Goal: Task Accomplishment & Management: Complete application form

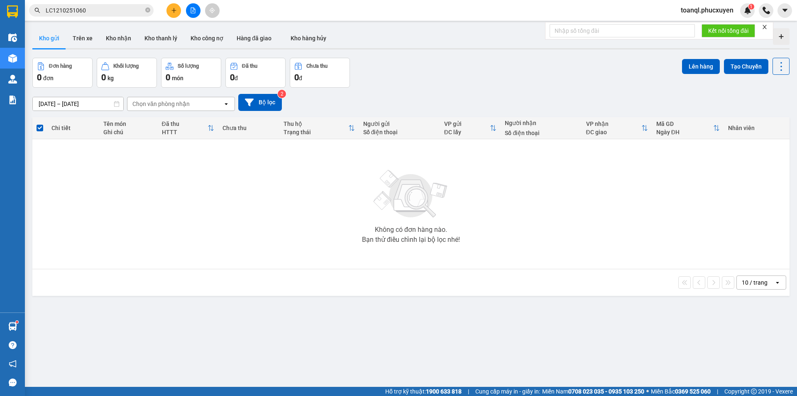
click at [175, 8] on icon "plus" at bounding box center [174, 10] width 6 height 6
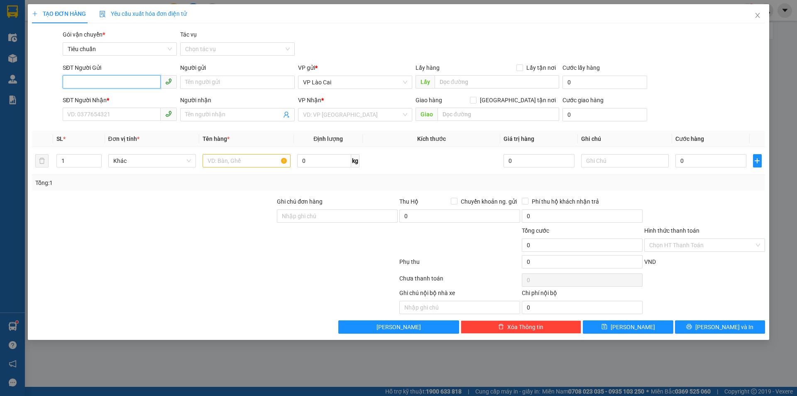
click at [106, 83] on input "SĐT Người Gửi" at bounding box center [112, 81] width 98 height 13
click at [85, 97] on div "0961147427" at bounding box center [120, 98] width 104 height 9
type input "0961147427"
click at [91, 115] on input "SĐT Người Nhận *" at bounding box center [112, 114] width 98 height 13
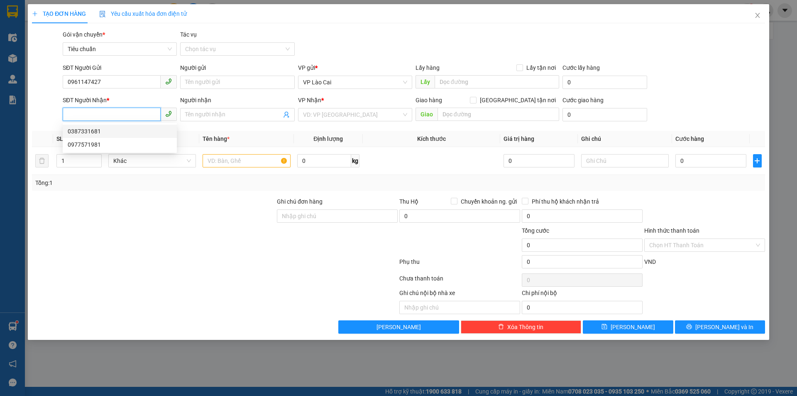
click at [92, 132] on div "0387331681" at bounding box center [120, 131] width 104 height 9
type input "0387331681"
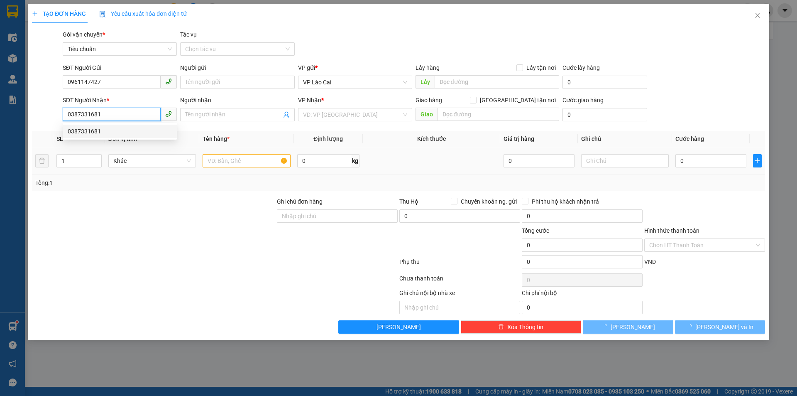
type input "BÃI CHÁY"
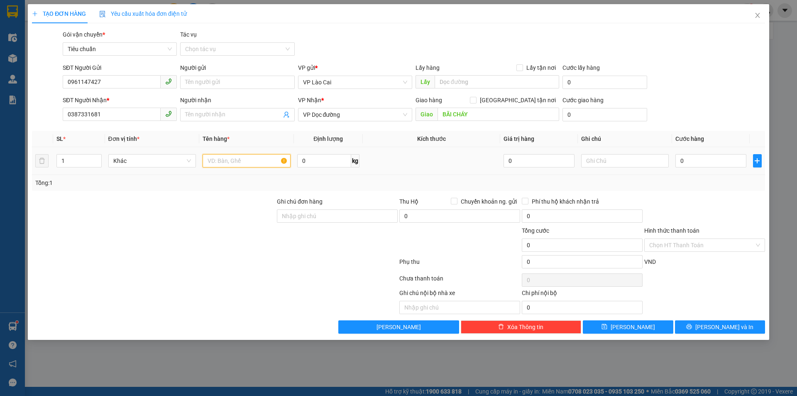
click at [259, 156] on input "text" at bounding box center [247, 160] width 88 height 13
type input "1 HỘP HOA"
click at [704, 156] on input "0" at bounding box center [710, 160] width 71 height 13
type input "1"
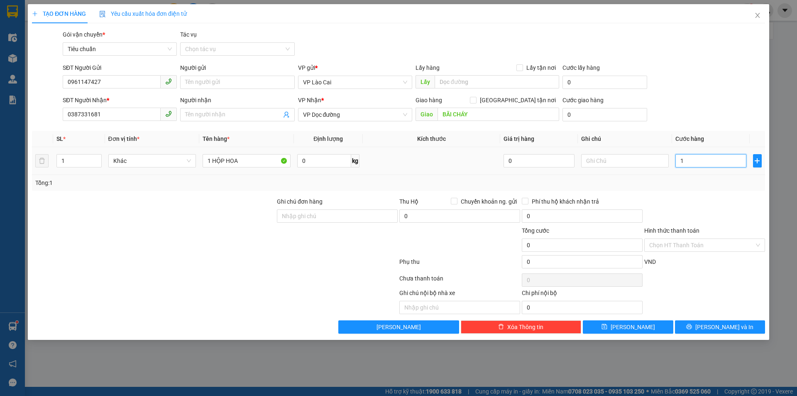
type input "1"
type input "10"
type input "100"
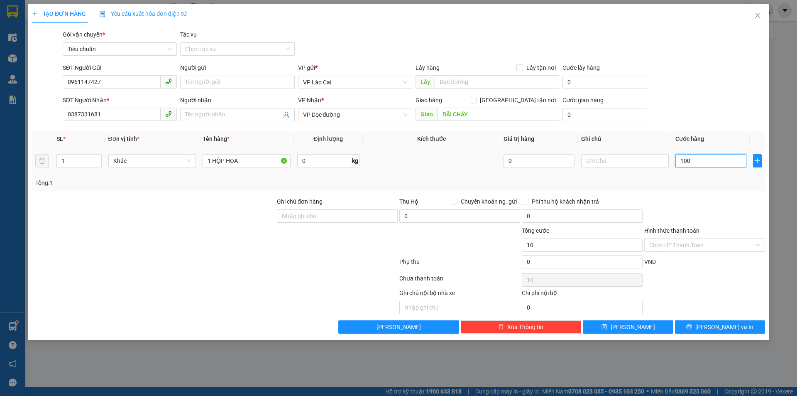
type input "100"
type input "100.000"
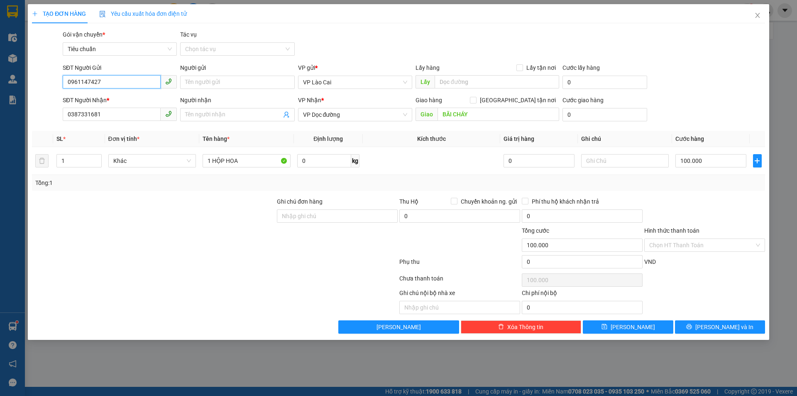
drag, startPoint x: 71, startPoint y: 87, endPoint x: 20, endPoint y: 104, distance: 53.7
click at [20, 104] on div "TẠO ĐƠN HÀNG Yêu cầu xuất hóa đơn điện tử Transit Pickup Surcharge Ids Transit …" at bounding box center [398, 198] width 797 height 396
drag, startPoint x: 109, startPoint y: 115, endPoint x: 34, endPoint y: 122, distance: 75.0
click at [34, 122] on div "SĐT Người Nhận * 0387331681 Người nhận Tên người nhận VP Nhận * VP Dọc đường Gi…" at bounding box center [398, 109] width 735 height 29
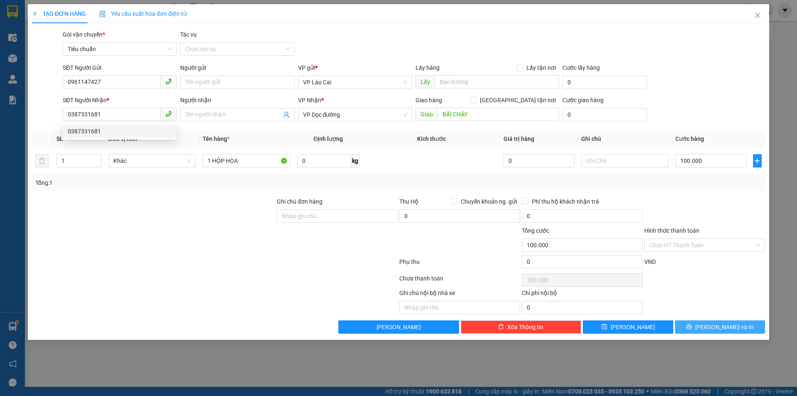
click at [739, 323] on button "[PERSON_NAME] và In" at bounding box center [720, 326] width 90 height 13
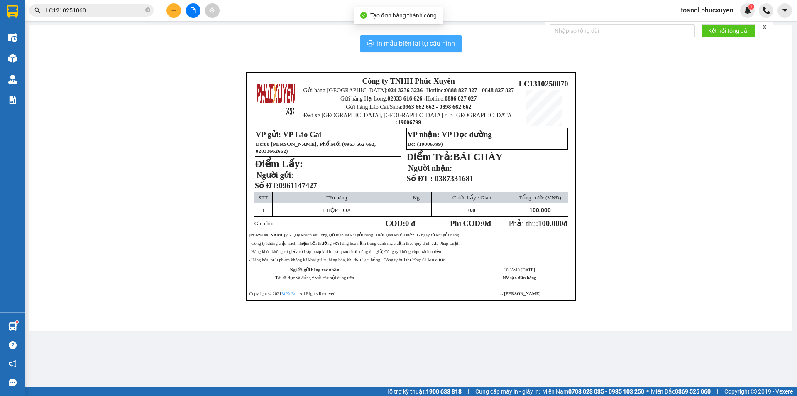
click at [424, 38] on span "In mẫu biên lai tự cấu hình" at bounding box center [416, 43] width 78 height 10
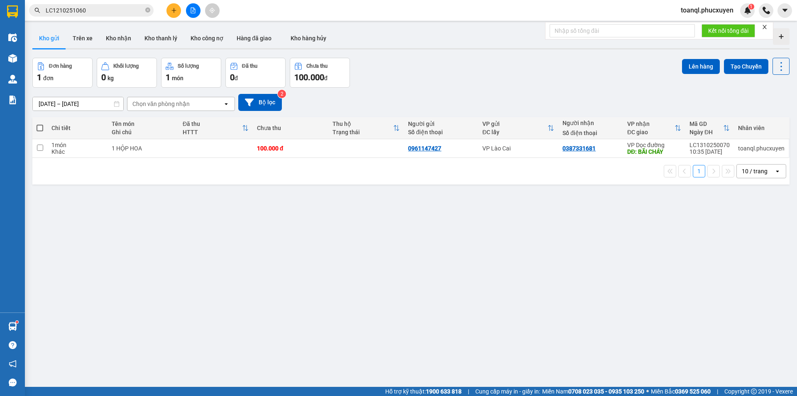
click at [149, 132] on div "Ghi chú" at bounding box center [143, 132] width 63 height 7
click at [139, 145] on div "1 HỘP HOA" at bounding box center [143, 148] width 63 height 7
checkbox input "true"
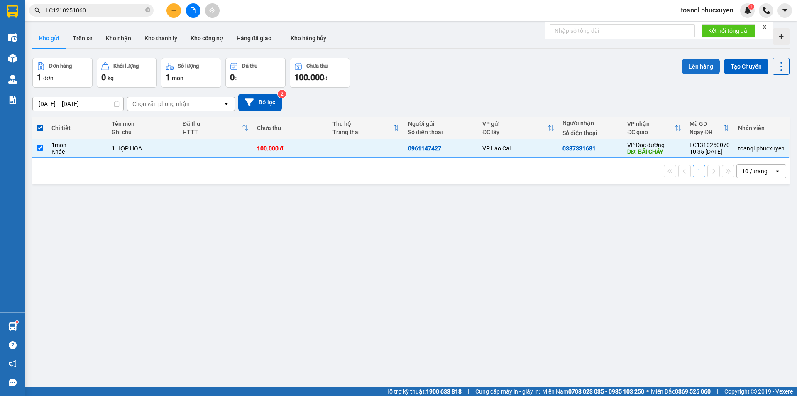
click at [703, 62] on button "Lên hàng" at bounding box center [701, 66] width 38 height 15
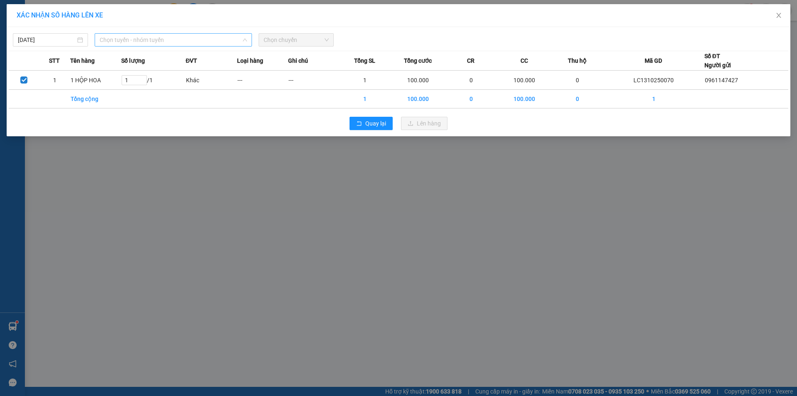
click at [148, 43] on span "Chọn tuyến - nhóm tuyến" at bounding box center [173, 40] width 147 height 12
click at [375, 123] on span "Quay lại" at bounding box center [375, 123] width 21 height 9
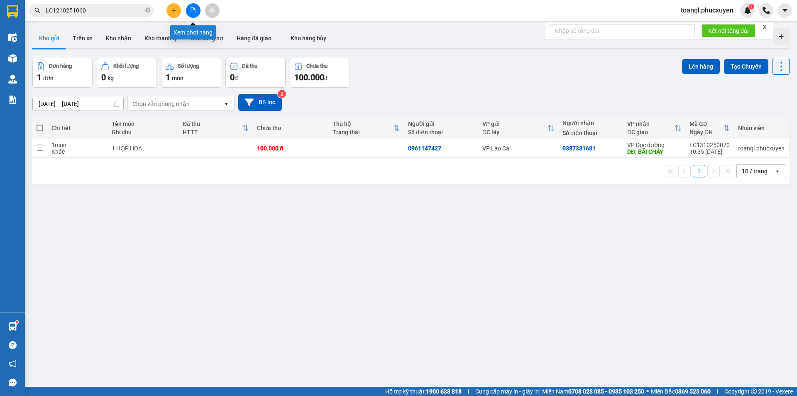
click at [196, 11] on button at bounding box center [193, 10] width 15 height 15
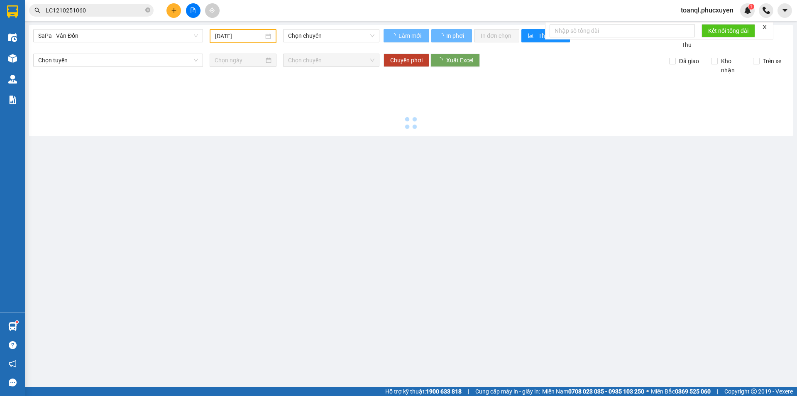
type input "[DATE]"
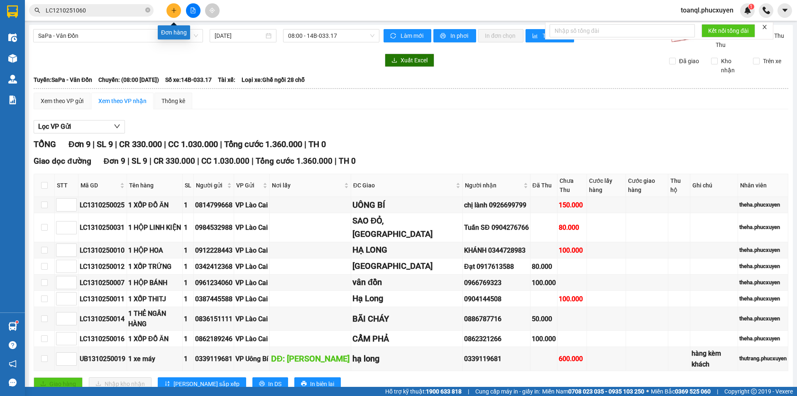
click at [174, 14] on button at bounding box center [173, 10] width 15 height 15
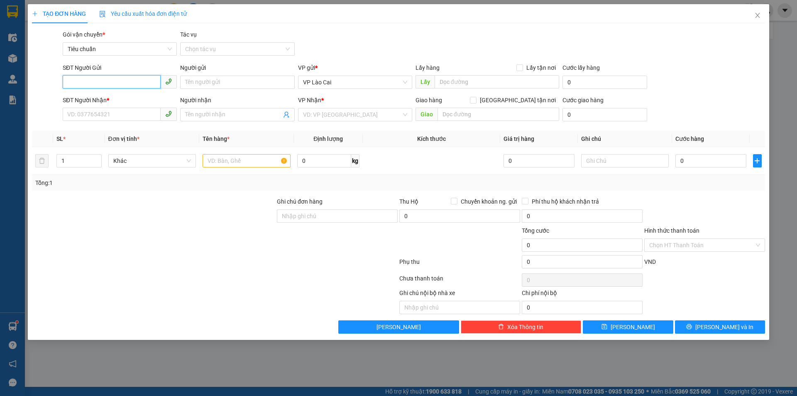
click at [94, 84] on input "SĐT Người Gửi" at bounding box center [112, 81] width 98 height 13
click at [88, 82] on input "SĐT Người Gửi" at bounding box center [112, 81] width 98 height 13
click at [94, 99] on div "0911162218" at bounding box center [120, 98] width 104 height 9
type input "0911162218"
click at [93, 112] on input "SĐT Người Nhận *" at bounding box center [112, 114] width 98 height 13
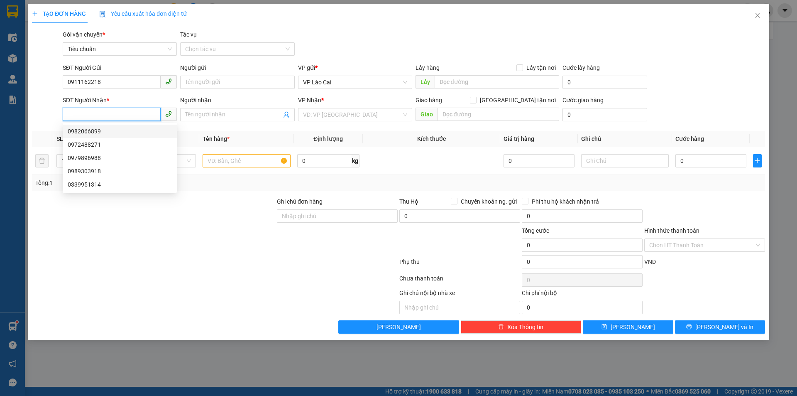
click at [82, 115] on input "SĐT Người Nhận *" at bounding box center [112, 114] width 98 height 13
type input "0377912166"
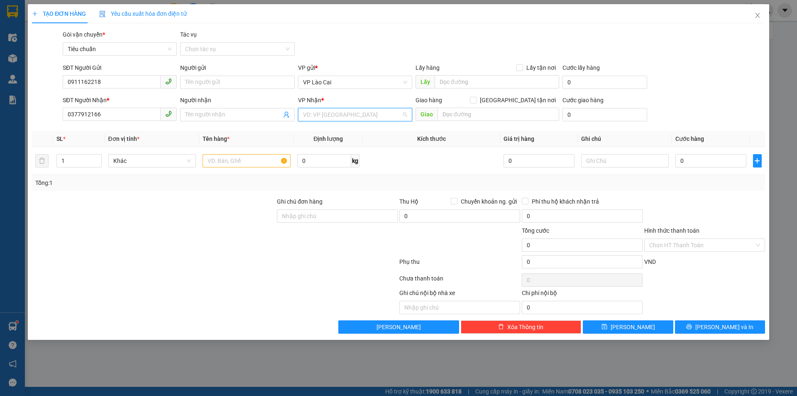
click at [351, 115] on input "search" at bounding box center [352, 114] width 98 height 12
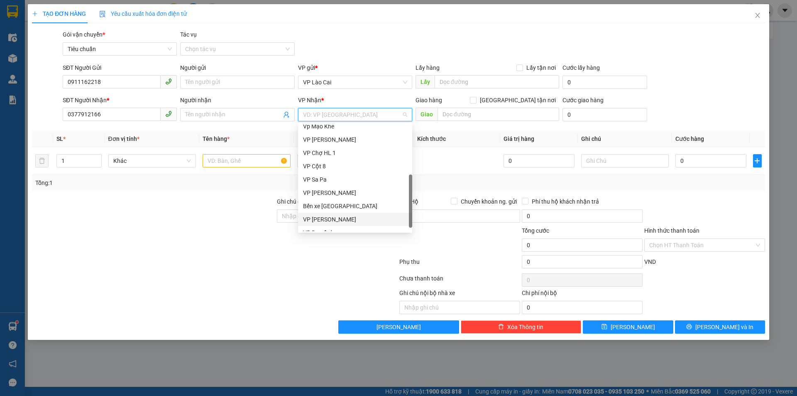
scroll to position [133, 0]
drag, startPoint x: 333, startPoint y: 222, endPoint x: 458, endPoint y: 145, distance: 147.4
click at [333, 222] on div "VP Dọc đường" at bounding box center [355, 224] width 104 height 9
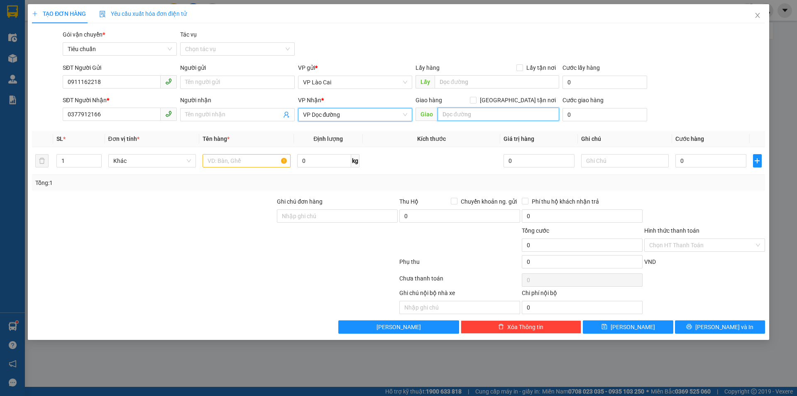
click at [471, 113] on input "text" at bounding box center [499, 114] width 122 height 13
type input "MẠO KHÊ"
click at [252, 161] on input "text" at bounding box center [247, 160] width 88 height 13
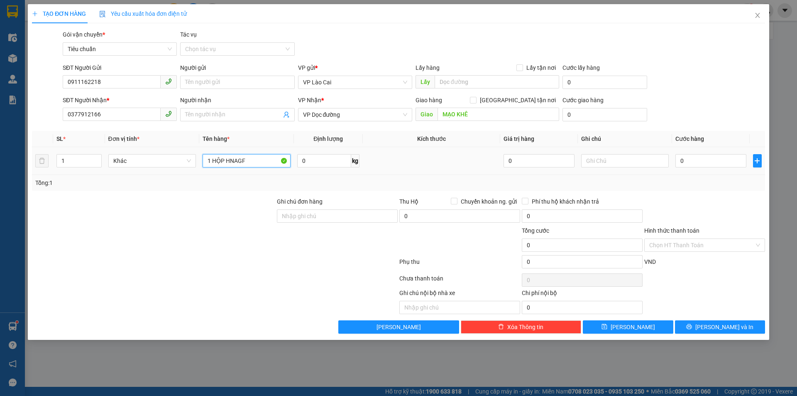
drag, startPoint x: 254, startPoint y: 163, endPoint x: 228, endPoint y: 168, distance: 26.6
click at [228, 168] on div "1 HỘP HNAGF" at bounding box center [247, 160] width 88 height 17
type input "1 HỘP HÀNG"
click at [730, 162] on input "0" at bounding box center [710, 160] width 71 height 13
type input "1"
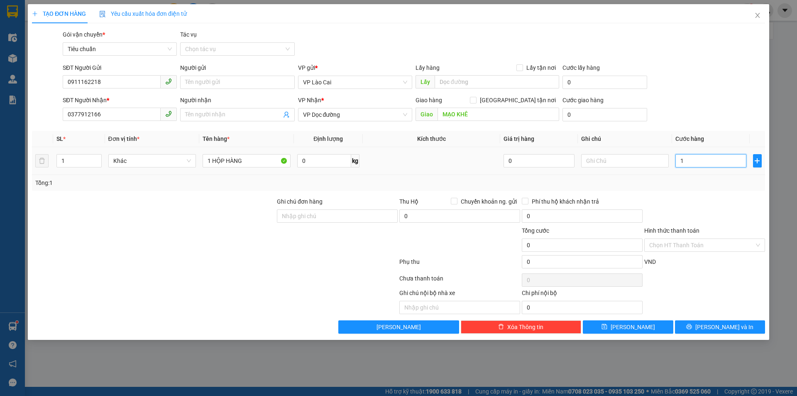
type input "1"
type input "12"
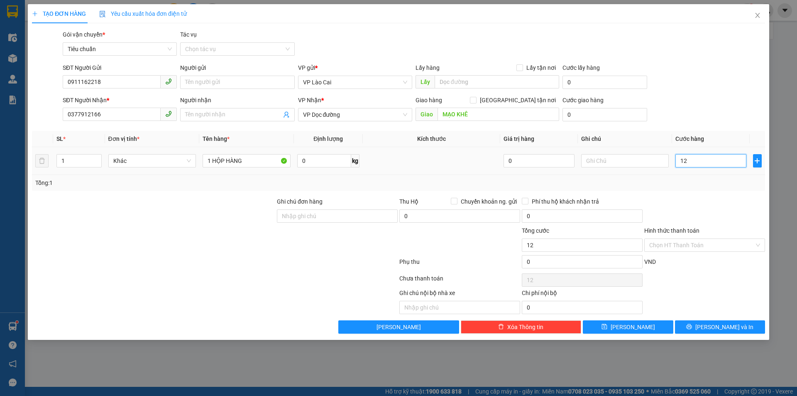
type input "120"
type input "120.000"
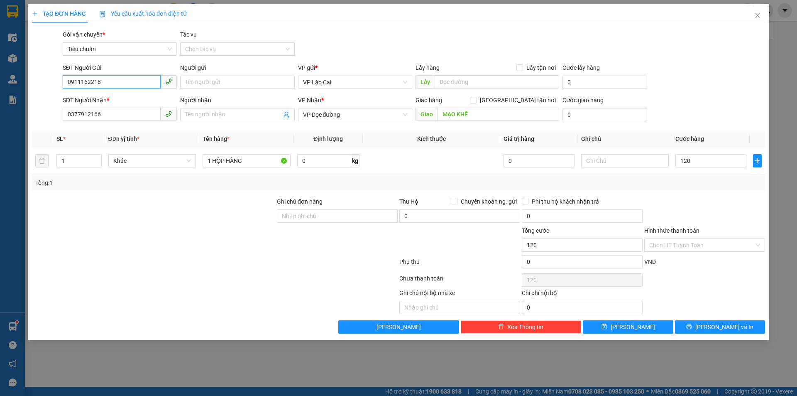
type input "120.000"
drag, startPoint x: 112, startPoint y: 82, endPoint x: 7, endPoint y: 101, distance: 106.3
click at [7, 101] on div "TẠO ĐƠN HÀNG Yêu cầu xuất hóa đơn điện tử Transit Pickup Surcharge Ids Transit …" at bounding box center [398, 198] width 797 height 396
drag, startPoint x: 110, startPoint y: 116, endPoint x: 37, endPoint y: 123, distance: 73.4
click at [37, 123] on div "SĐT Người Nhận * 0377912166 0377912166 Người nhận Tên người nhận VP Nhận * VP D…" at bounding box center [398, 109] width 735 height 29
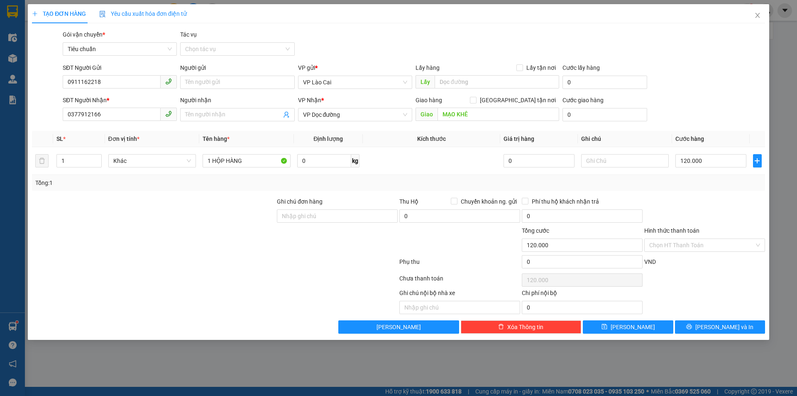
click at [736, 319] on div "Transit Pickup Surcharge Ids Transit Deliver Surcharge Ids Transit Deliver Surc…" at bounding box center [398, 181] width 733 height 303
click at [733, 332] on button "[PERSON_NAME] và In" at bounding box center [720, 326] width 90 height 13
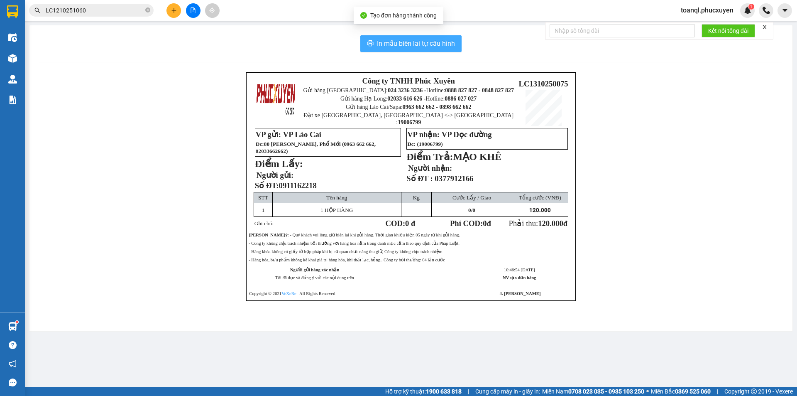
click at [433, 44] on span "In mẫu biên lai tự cấu hình" at bounding box center [416, 43] width 78 height 10
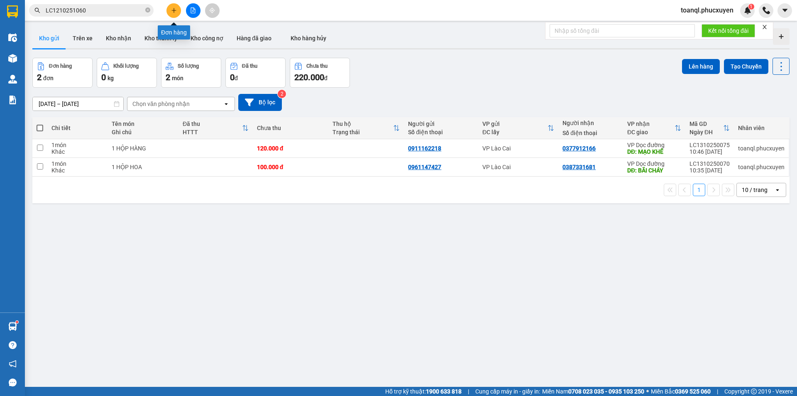
click at [176, 14] on button at bounding box center [173, 10] width 15 height 15
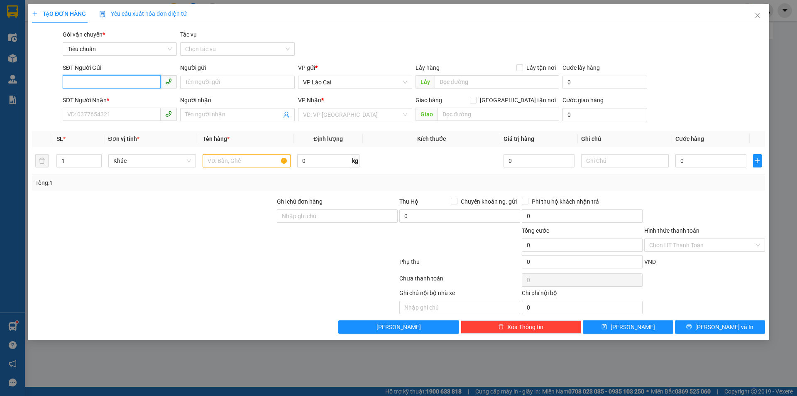
click at [86, 82] on input "SĐT Người Gửi" at bounding box center [112, 81] width 98 height 13
click at [91, 99] on div "0948208209" at bounding box center [120, 98] width 104 height 9
type input "0948208209"
click at [99, 113] on input "SĐT Người Nhận *" at bounding box center [112, 114] width 98 height 13
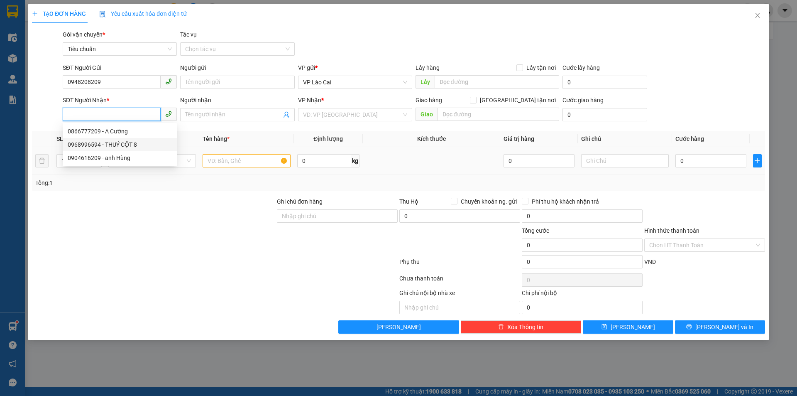
drag, startPoint x: 83, startPoint y: 142, endPoint x: 161, endPoint y: 151, distance: 79.0
click at [87, 144] on div "0968996594 - THUỶ CỘT 8" at bounding box center [120, 144] width 104 height 9
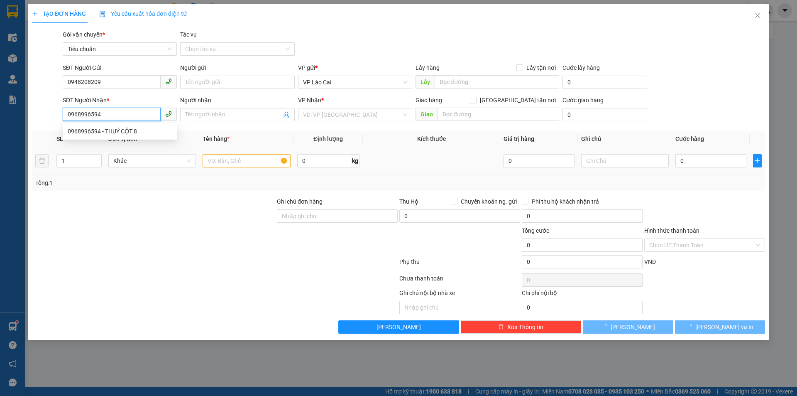
type input "0968996594"
click at [242, 163] on input "text" at bounding box center [247, 160] width 88 height 13
type input "1"
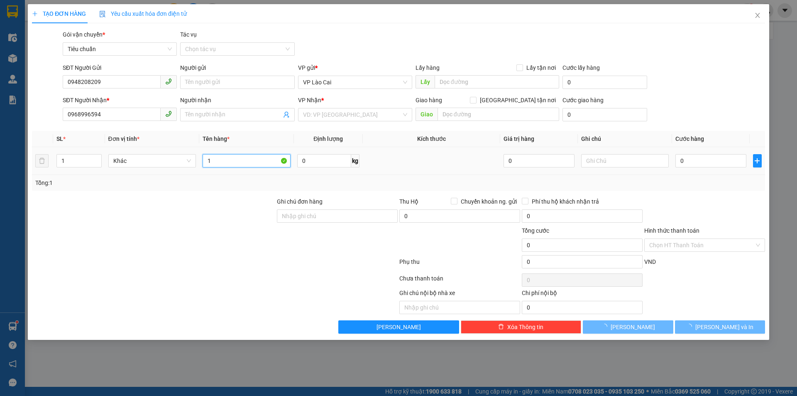
type input "THUỶ CỘT 8"
type input "CỘT 8 HẠ LONG"
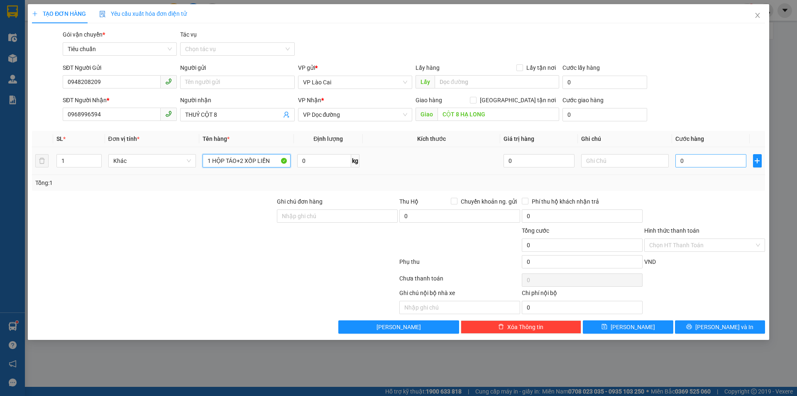
type input "1 HỘP TÁO+2 XỐP LIỀN"
click at [741, 157] on input "0" at bounding box center [710, 160] width 71 height 13
type input "1"
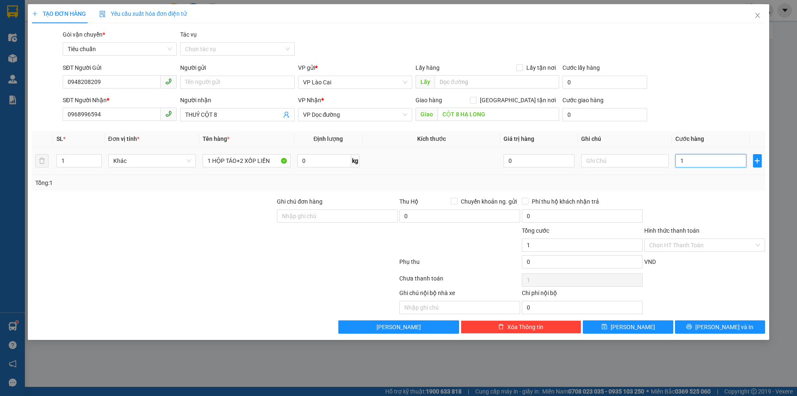
type input "13"
type input "130"
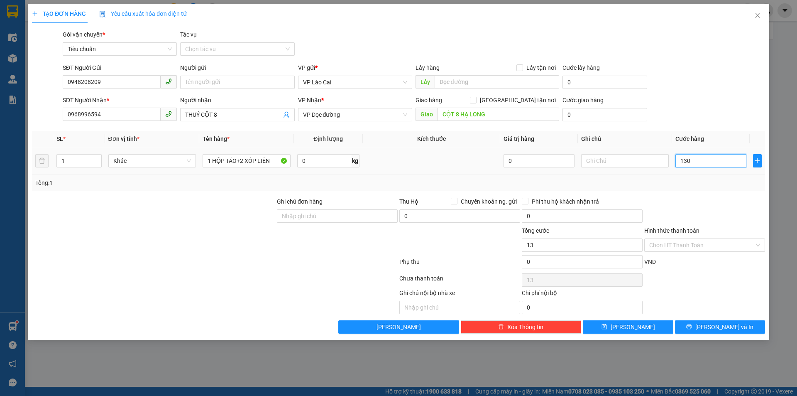
type input "130"
type input "130.000"
drag, startPoint x: 60, startPoint y: 91, endPoint x: 38, endPoint y: 91, distance: 22.4
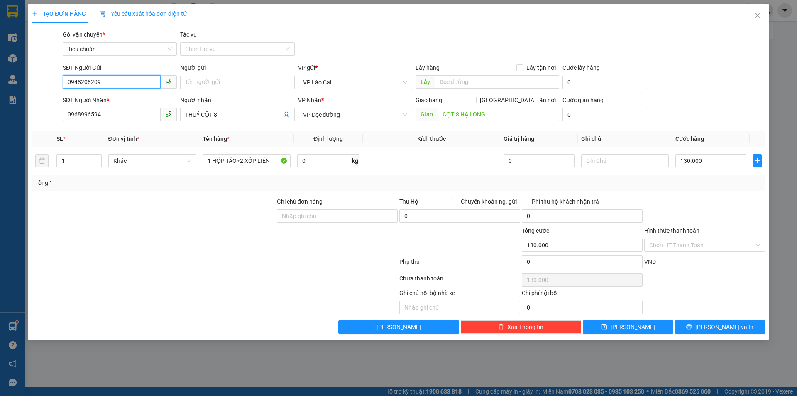
click at [38, 91] on div "SĐT Người Gửi 0948208209 0948208209 Người gửi Tên người gửi VP gửi * VP Lào Cai…" at bounding box center [398, 77] width 735 height 29
drag, startPoint x: 114, startPoint y: 114, endPoint x: 29, endPoint y: 122, distance: 84.6
click at [28, 119] on div "TẠO ĐƠN HÀNG Yêu cầu xuất hóa đơn điện tử Transit Pickup Surcharge Ids Transit …" at bounding box center [398, 171] width 741 height 335
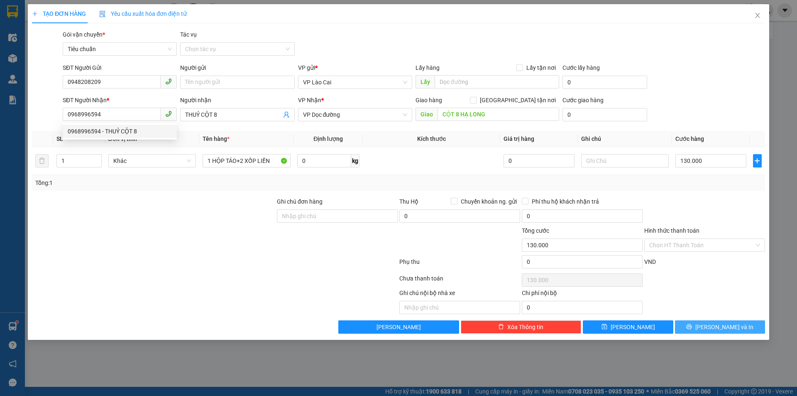
click at [729, 326] on span "[PERSON_NAME] và In" at bounding box center [724, 326] width 58 height 9
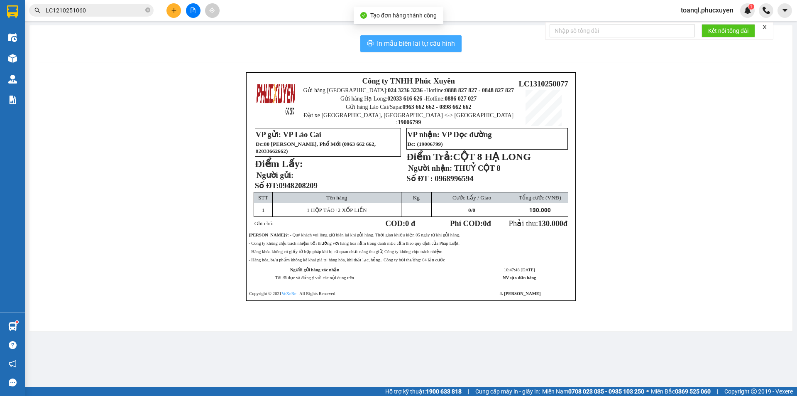
click at [416, 39] on span "In mẫu biên lai tự cấu hình" at bounding box center [416, 43] width 78 height 10
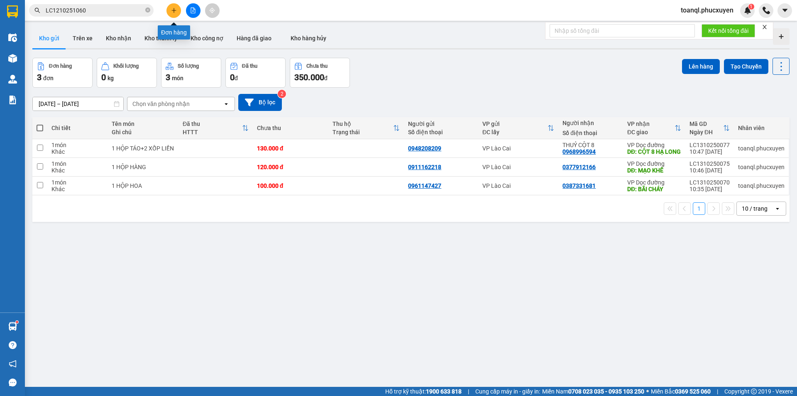
click at [176, 13] on button at bounding box center [173, 10] width 15 height 15
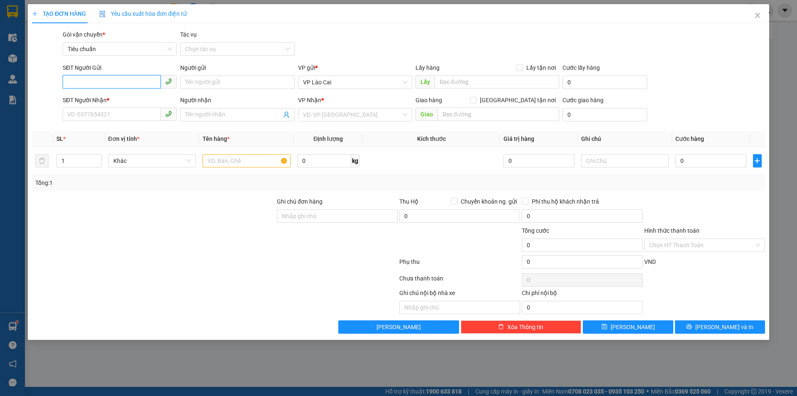
click at [98, 85] on input "SĐT Người Gửi" at bounding box center [112, 81] width 98 height 13
click at [98, 117] on input "SĐT Người Nhận *" at bounding box center [112, 114] width 98 height 13
click at [118, 83] on input "SĐT Người Gửi" at bounding box center [112, 81] width 98 height 13
click at [90, 100] on div "0387445588" at bounding box center [120, 98] width 104 height 9
type input "0387445588"
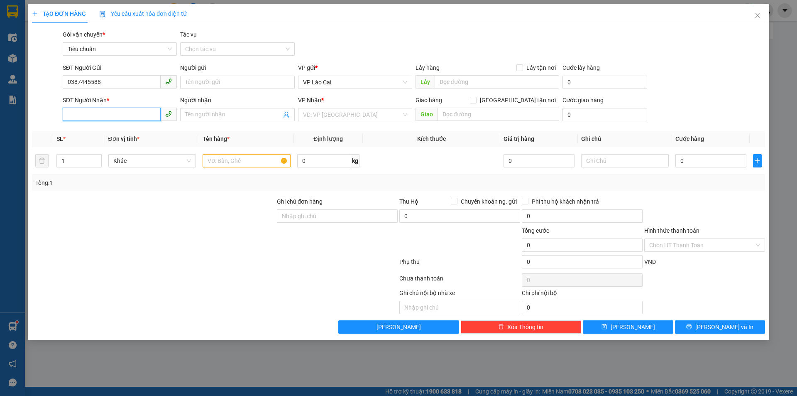
click at [107, 120] on input "SĐT Người Nhận *" at bounding box center [112, 114] width 98 height 13
type input "0933689699"
click at [366, 115] on input "search" at bounding box center [352, 114] width 98 height 12
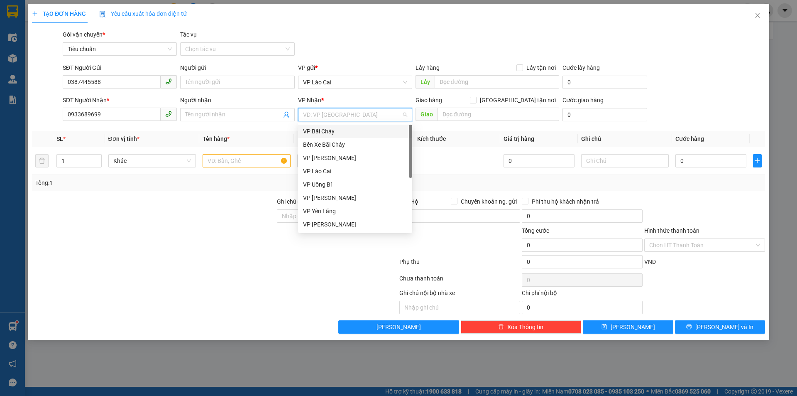
scroll to position [133, 0]
drag, startPoint x: 317, startPoint y: 222, endPoint x: 477, endPoint y: 164, distance: 169.5
click at [318, 221] on div "VP Dọc đường" at bounding box center [355, 224] width 104 height 9
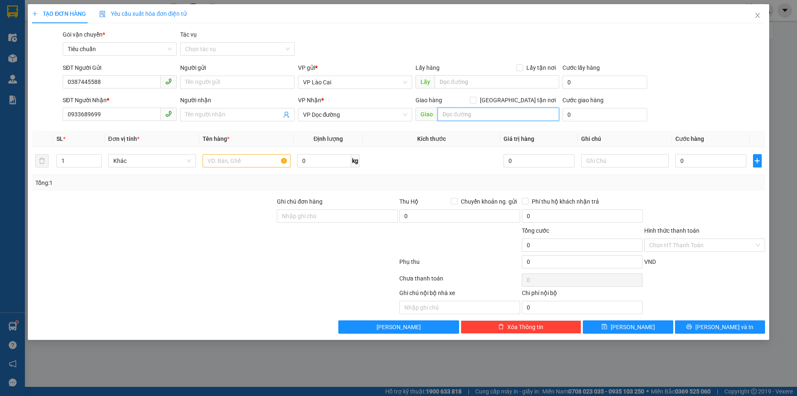
click at [489, 110] on input "text" at bounding box center [499, 114] width 122 height 13
type input "CẨM PHẢ"
click at [256, 164] on input "text" at bounding box center [247, 160] width 88 height 13
type input "1 XỐP THỊT"
click at [706, 160] on input "0" at bounding box center [710, 160] width 71 height 13
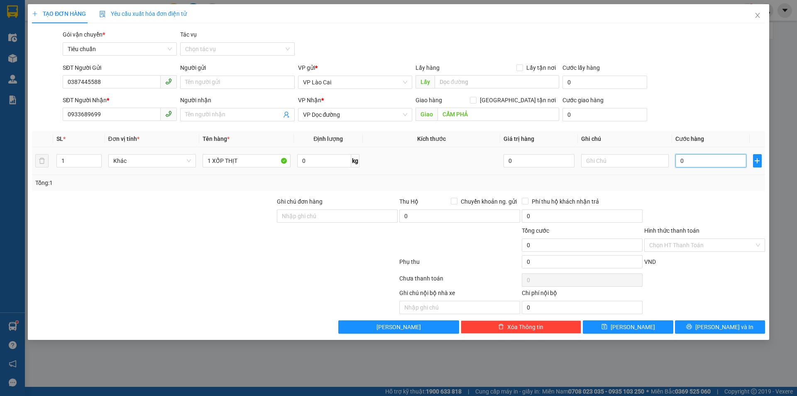
type input "1"
type input "15"
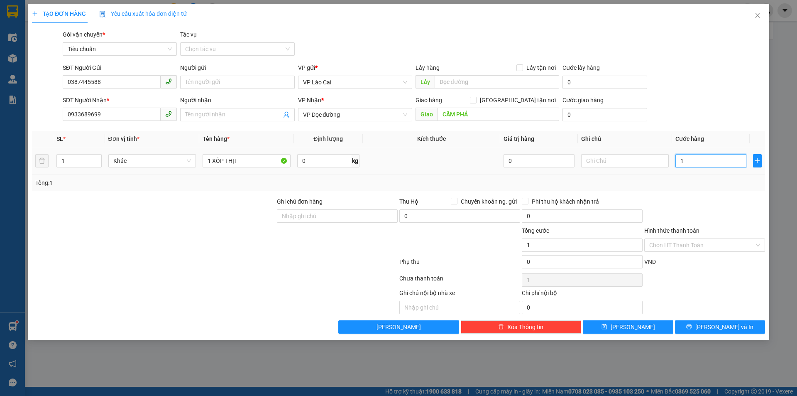
type input "15"
type input "150"
type input "150.000"
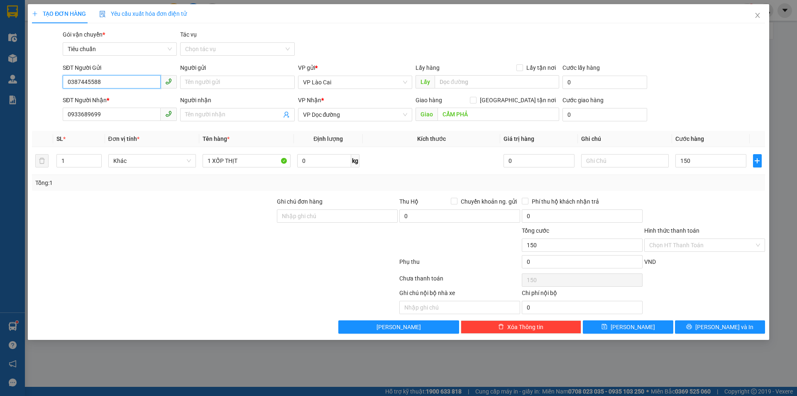
type input "150.000"
click at [15, 90] on div "TẠO ĐƠN HÀNG Yêu cầu xuất hóa đơn điện tử Transit Pickup Surcharge Ids Transit …" at bounding box center [398, 198] width 797 height 396
drag, startPoint x: 116, startPoint y: 114, endPoint x: 48, endPoint y: 123, distance: 69.1
click at [51, 120] on div "SĐT Người Nhận * 0933689699 0933689699 Người nhận Tên người nhận VP Nhận * VP D…" at bounding box center [398, 109] width 735 height 29
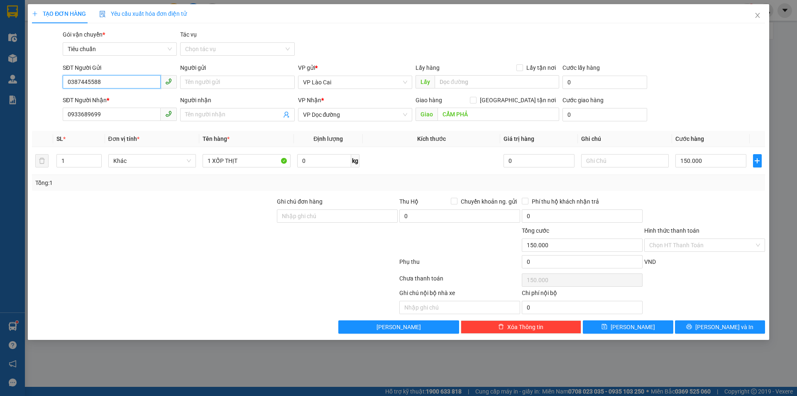
drag, startPoint x: 61, startPoint y: 91, endPoint x: 40, endPoint y: 95, distance: 21.2
click at [40, 95] on form "SĐT Người Gửi 0387445588 0387445588 Người gửi Tên người gửi VP gửi * VP Lào Cai…" at bounding box center [398, 93] width 733 height 61
click at [734, 325] on span "[PERSON_NAME] và In" at bounding box center [724, 326] width 58 height 9
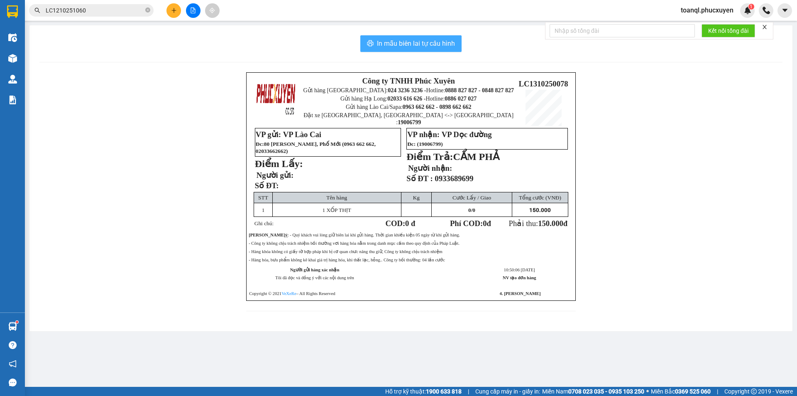
click at [396, 39] on span "In mẫu biên lai tự cấu hình" at bounding box center [416, 43] width 78 height 10
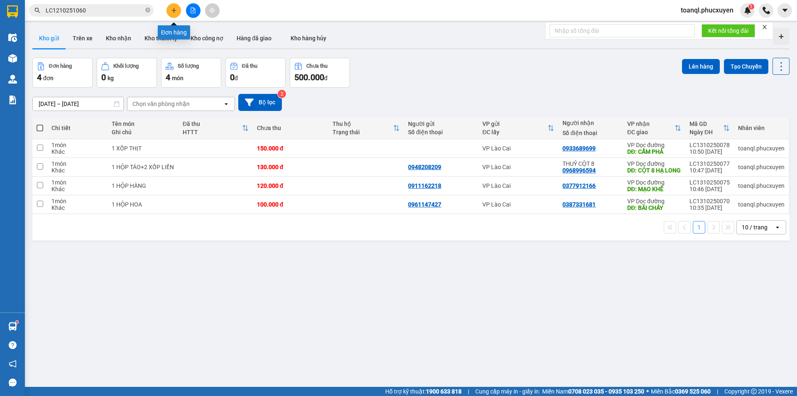
click at [175, 9] on icon "plus" at bounding box center [174, 10] width 6 height 6
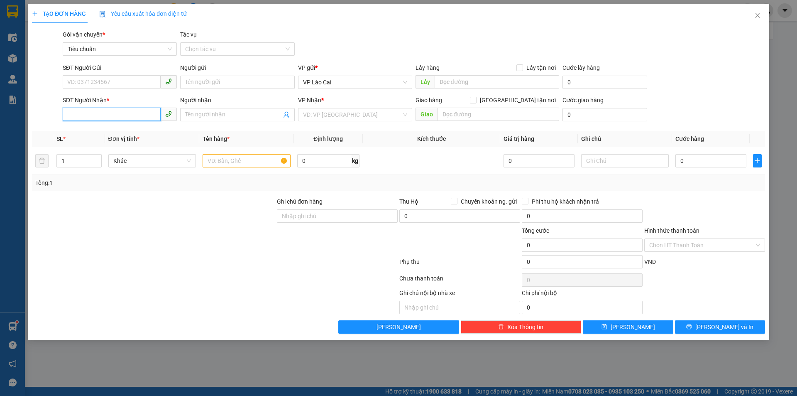
click at [117, 116] on input "SĐT Người Nhận *" at bounding box center [112, 114] width 98 height 13
click at [85, 130] on div "0368583392" at bounding box center [120, 131] width 104 height 9
type input "0368583392"
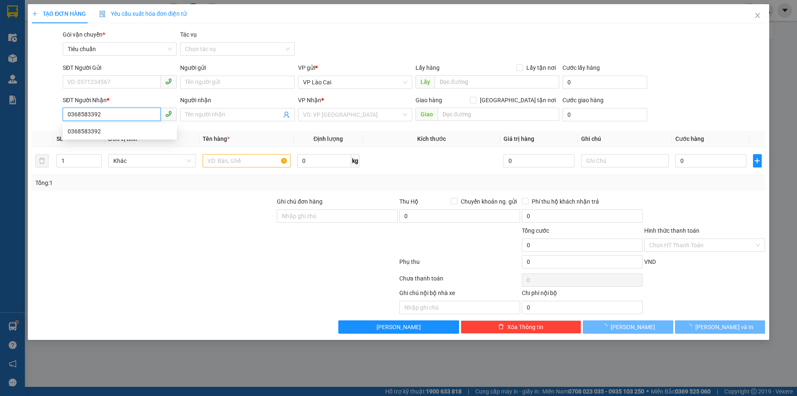
type input "QUẾ VÕ"
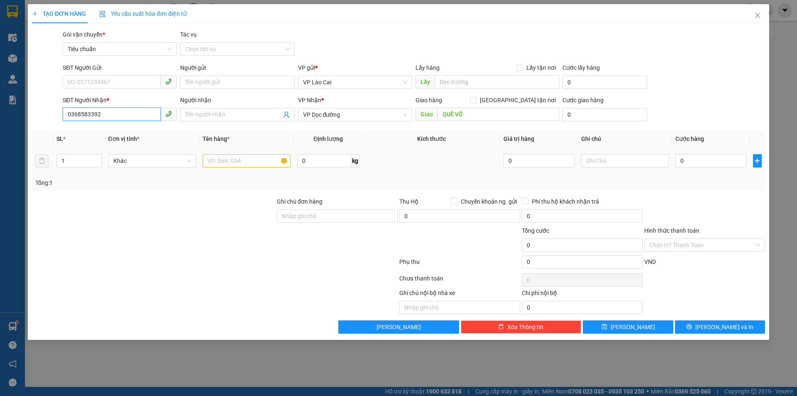
type input "0368583392"
click at [248, 160] on input "text" at bounding box center [247, 160] width 88 height 13
type input "3 BAO SÂM"
type input "3"
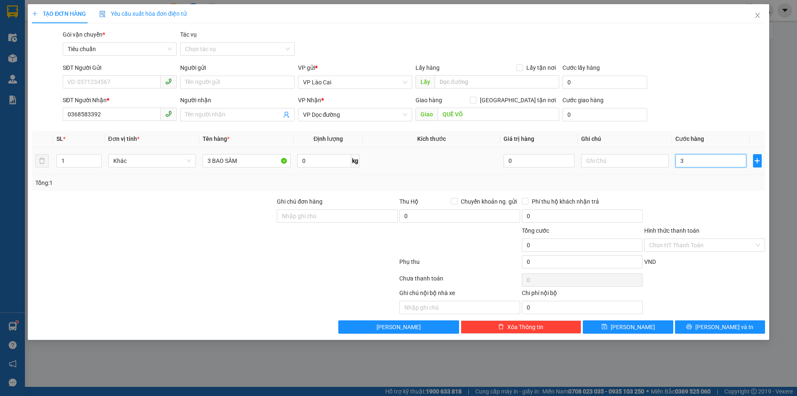
type input "3"
type input "30"
type input "300"
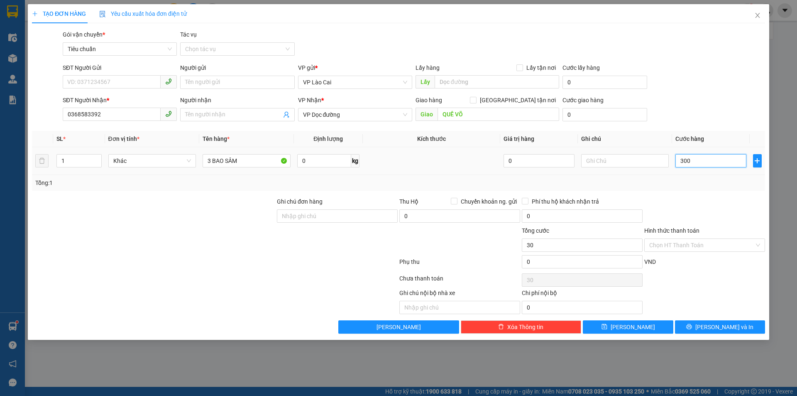
type input "300"
type input "300.000"
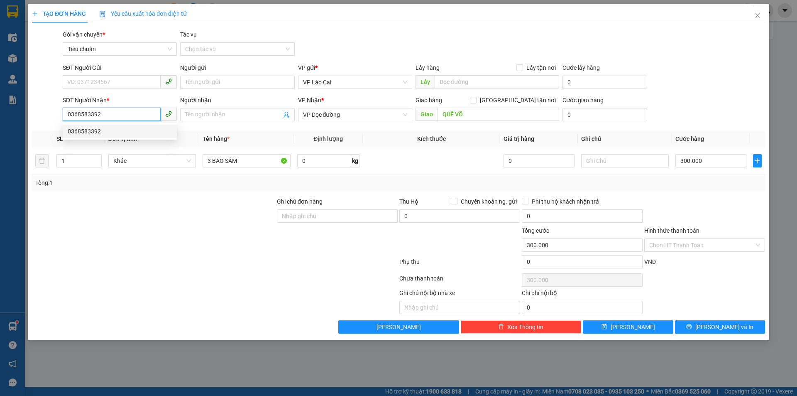
drag, startPoint x: 110, startPoint y: 114, endPoint x: 60, endPoint y: 134, distance: 54.2
click at [41, 135] on div "Transit Pickup Surcharge Ids Transit Deliver Surcharge Ids Transit Deliver Surc…" at bounding box center [398, 181] width 733 height 303
click at [734, 330] on span "[PERSON_NAME] và In" at bounding box center [724, 326] width 58 height 9
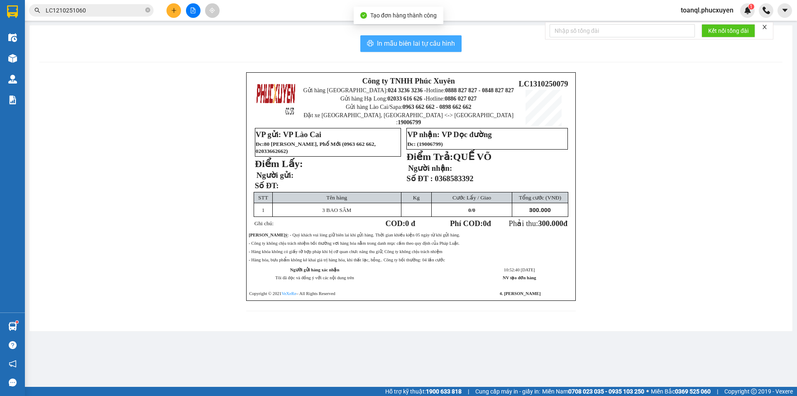
click at [416, 43] on span "In mẫu biên lai tự cấu hình" at bounding box center [416, 43] width 78 height 10
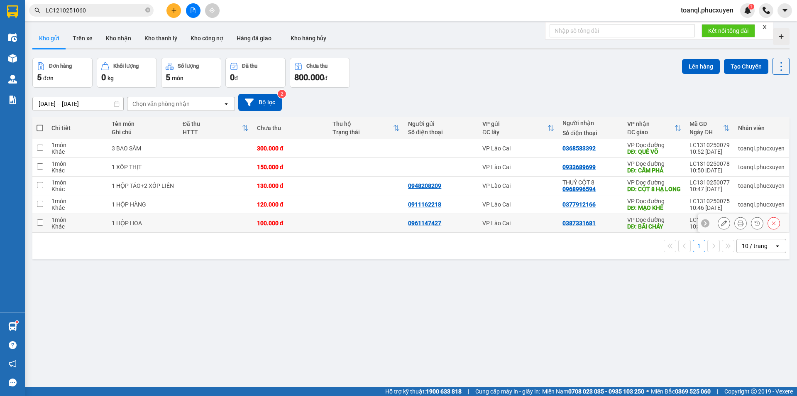
click at [238, 225] on td at bounding box center [216, 223] width 74 height 19
checkbox input "true"
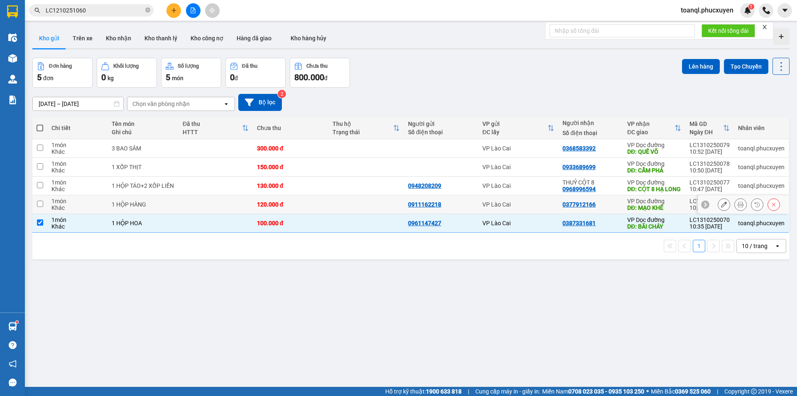
click at [240, 212] on td at bounding box center [216, 204] width 74 height 19
checkbox input "true"
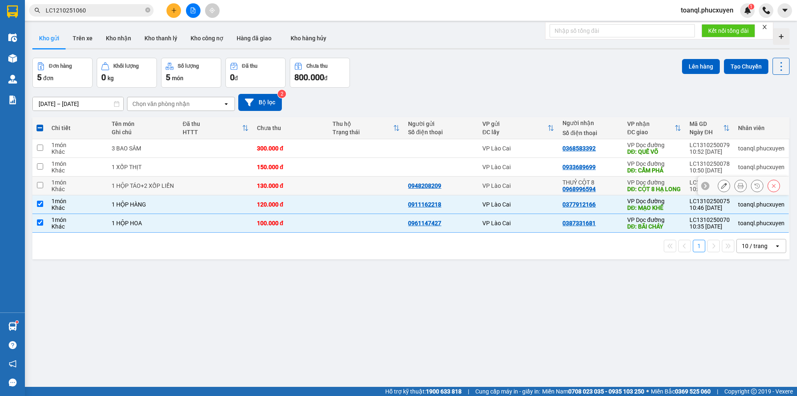
click at [226, 187] on td at bounding box center [216, 185] width 74 height 19
checkbox input "true"
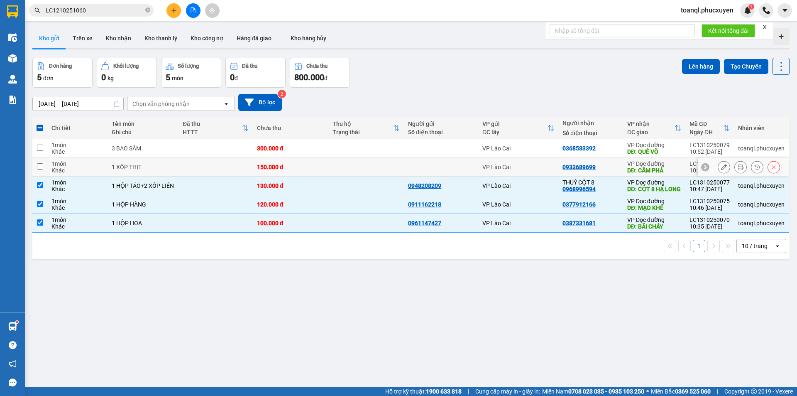
click at [230, 161] on td at bounding box center [216, 167] width 74 height 19
checkbox input "true"
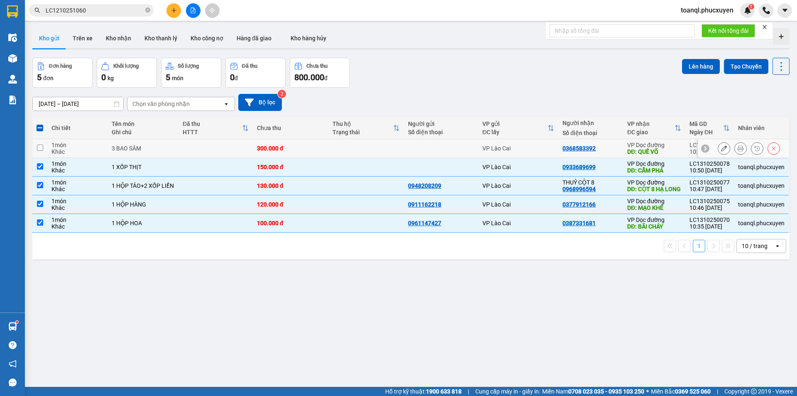
click at [223, 150] on td at bounding box center [216, 148] width 74 height 19
checkbox input "true"
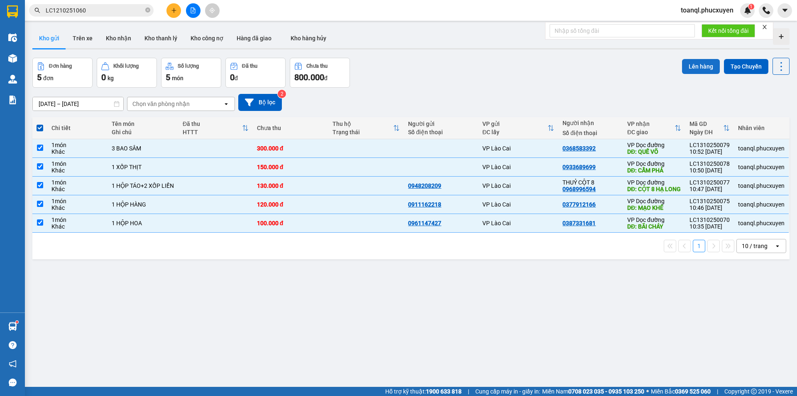
click at [697, 64] on button "Lên hàng" at bounding box center [701, 66] width 38 height 15
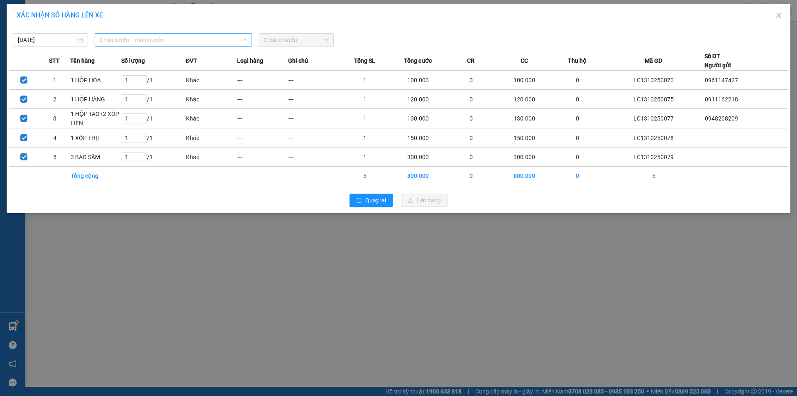
click at [164, 42] on span "Chọn tuyến - nhóm tuyến" at bounding box center [173, 40] width 147 height 12
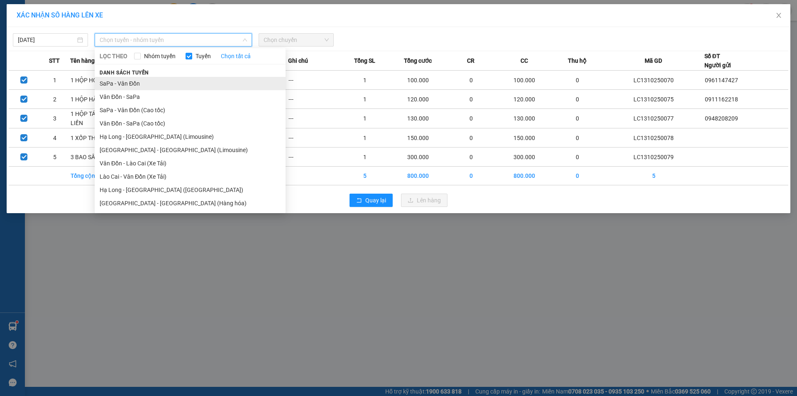
drag, startPoint x: 129, startPoint y: 84, endPoint x: 134, endPoint y: 83, distance: 5.1
click at [130, 83] on li "SaPa - Vân Đồn" at bounding box center [190, 83] width 191 height 13
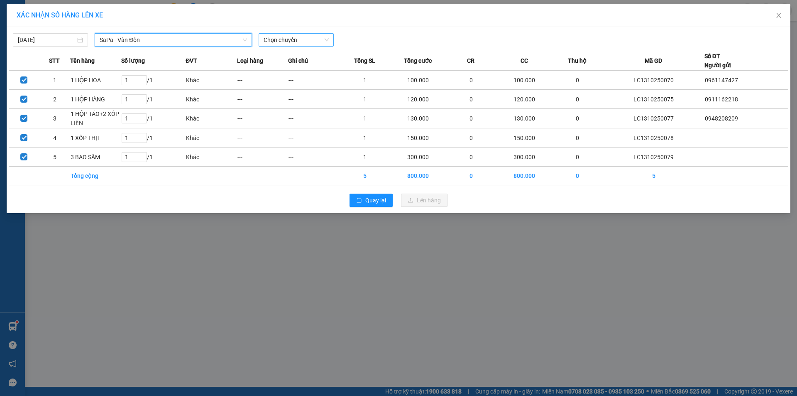
click at [313, 43] on span "Chọn chuyến" at bounding box center [296, 40] width 65 height 12
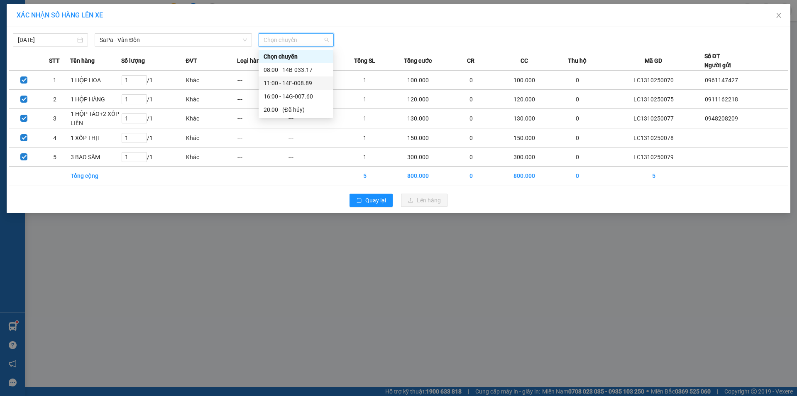
click at [302, 80] on div "11:00 - 14E-008.89" at bounding box center [296, 82] width 65 height 9
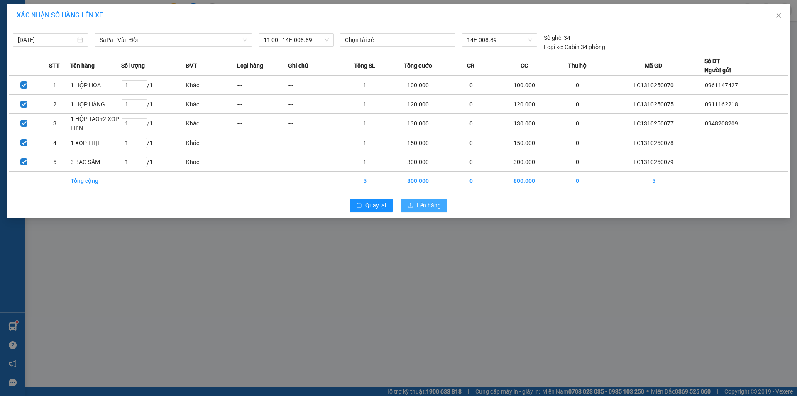
click at [428, 205] on span "Lên hàng" at bounding box center [429, 205] width 24 height 9
